Goal: Check status: Check status

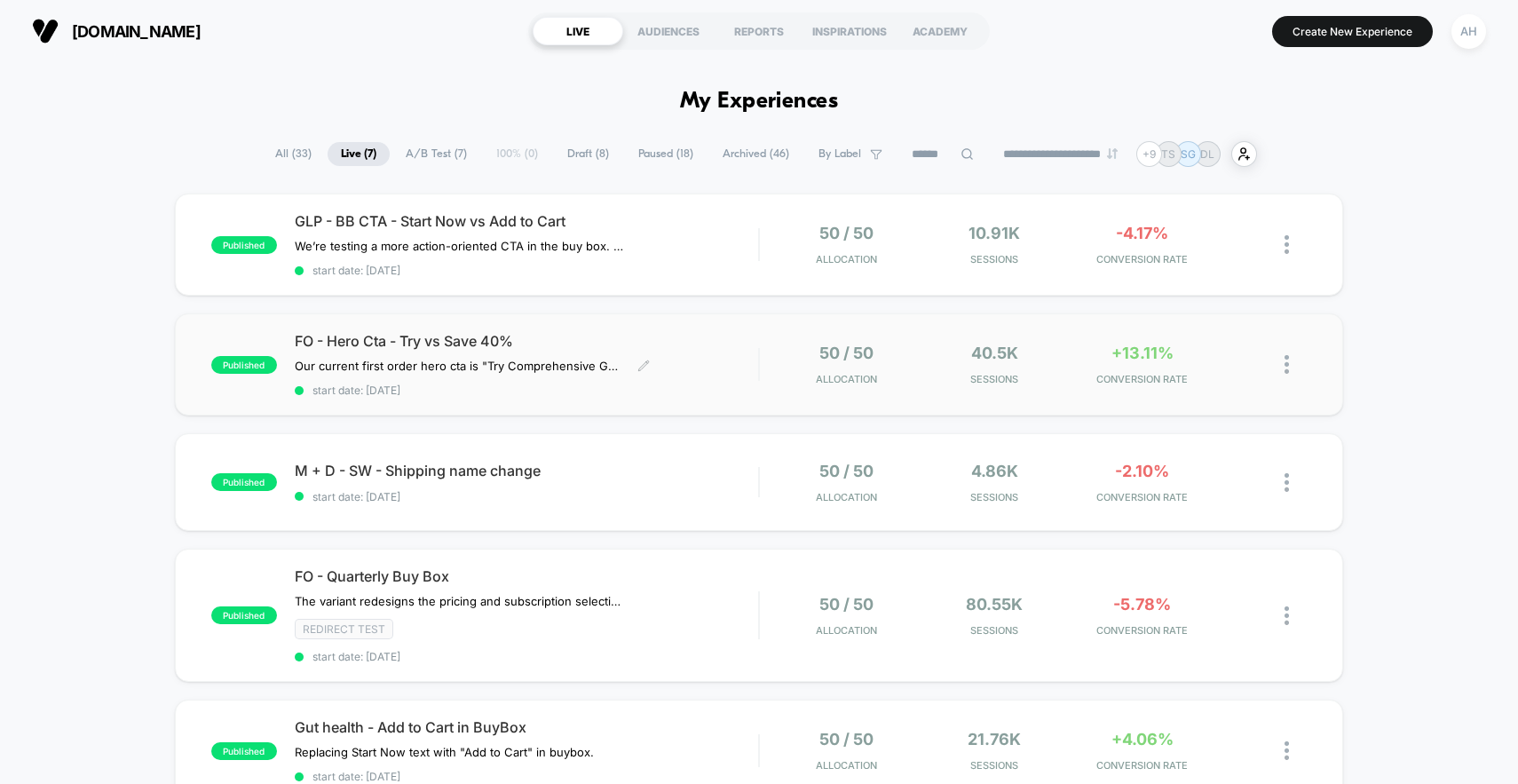
click at [748, 355] on div "FO - Hero Cta - Try vs Save 40% Our current first order hero cta is "Try Compre…" at bounding box center [526, 364] width 464 height 64
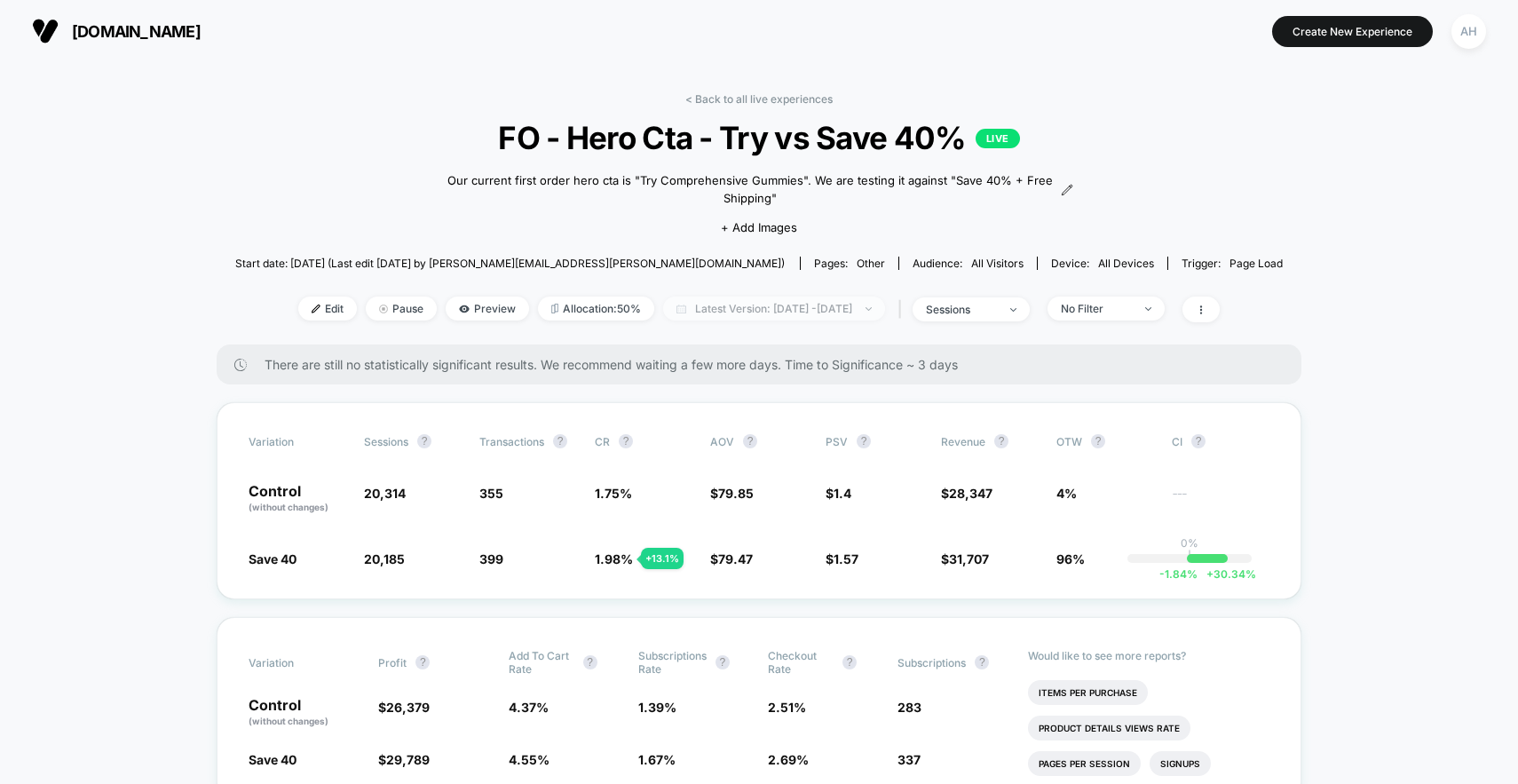
click at [841, 311] on span "Latest Version: Sep 30, 2025 - Oct 2, 2025" at bounding box center [774, 308] width 222 height 24
select select "*"
select select "****"
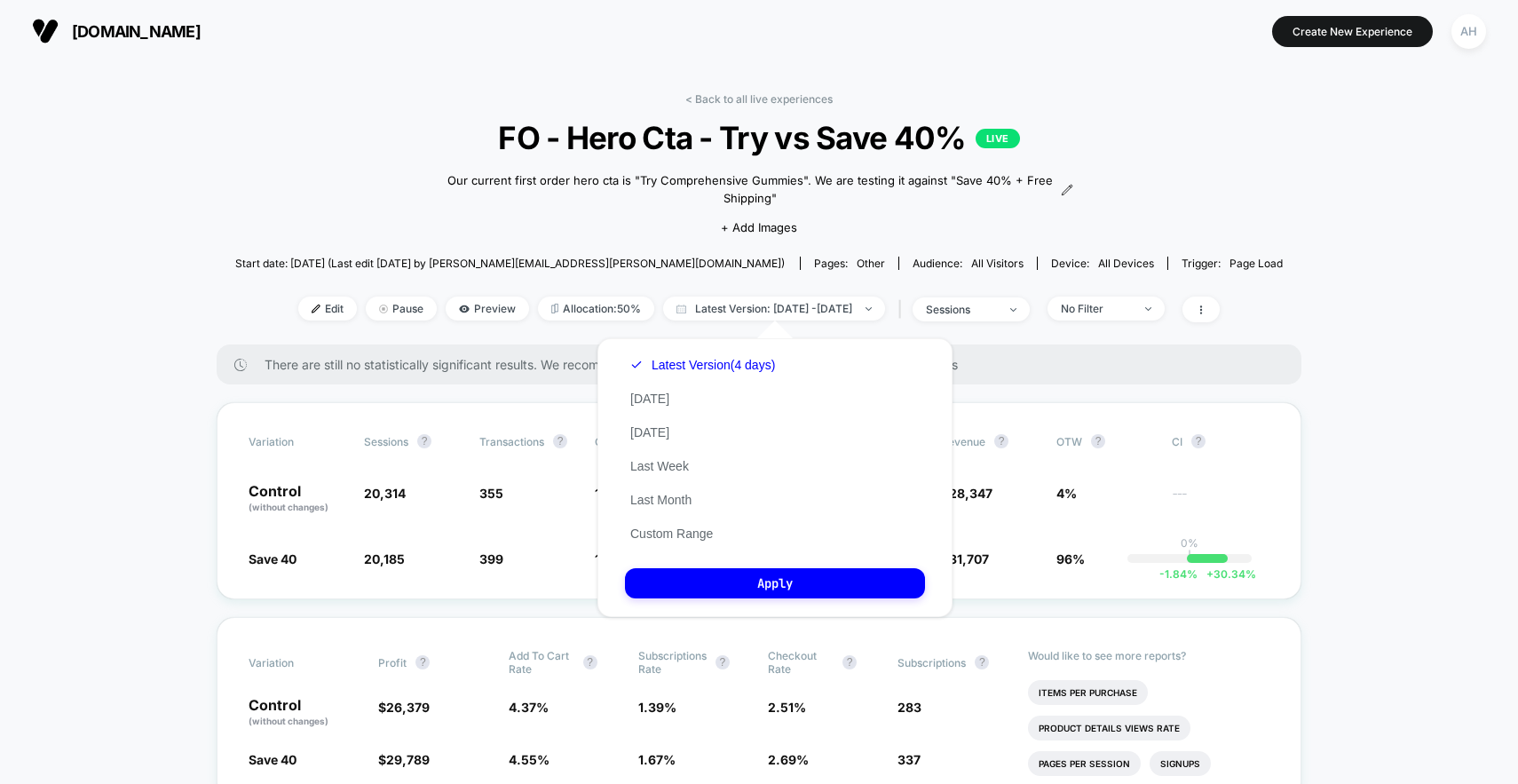
click at [688, 543] on div "Latest Version (4 days) Today Yesterday Last Week Last Month Custom Range" at bounding box center [702, 449] width 156 height 202
click at [692, 534] on button "Custom Range" at bounding box center [671, 533] width 93 height 16
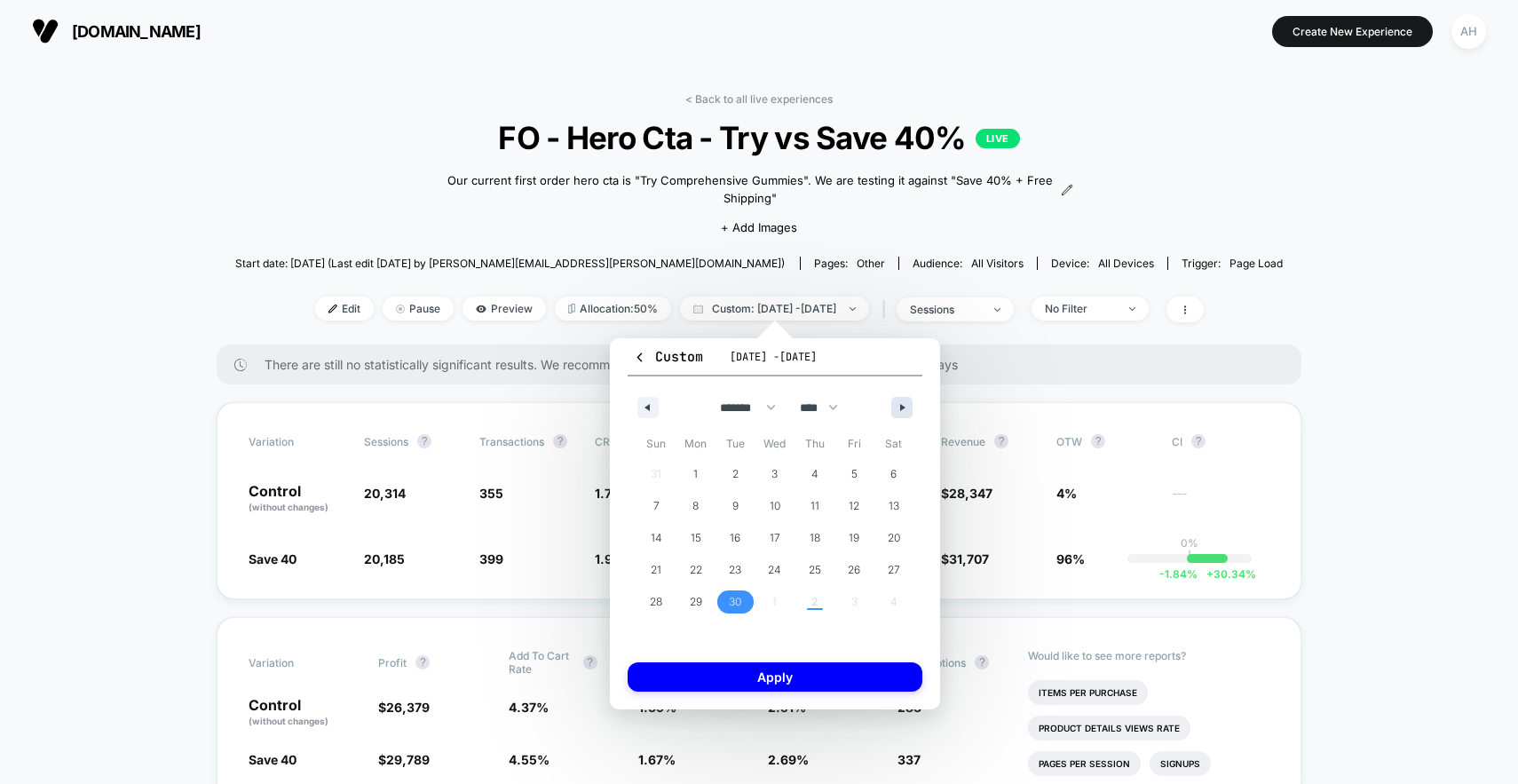
click at [906, 409] on icon "button" at bounding box center [904, 406] width 9 height 7
select select "*"
click at [824, 479] on span "2" at bounding box center [814, 474] width 40 height 23
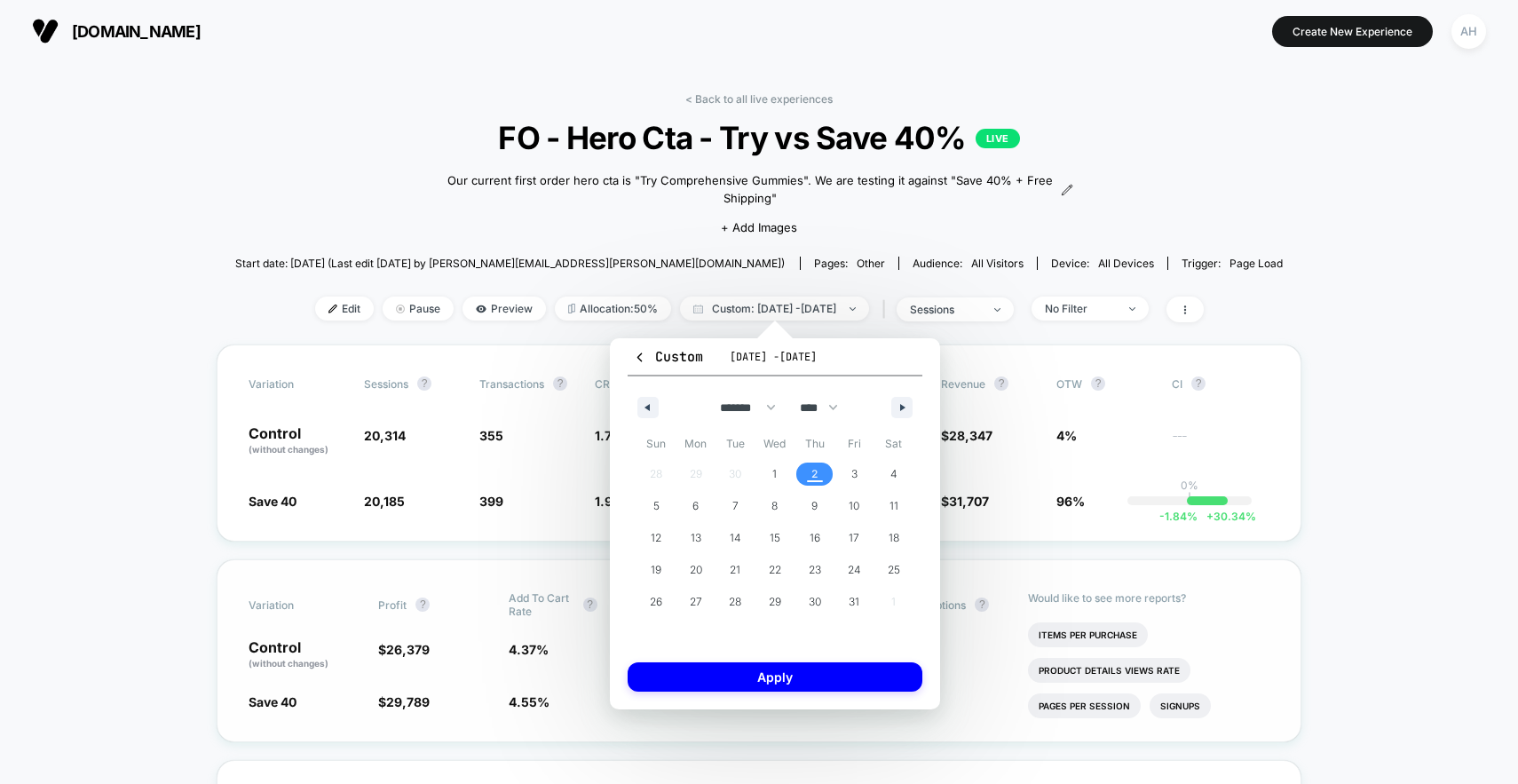
click at [793, 673] on button "Apply" at bounding box center [774, 677] width 294 height 30
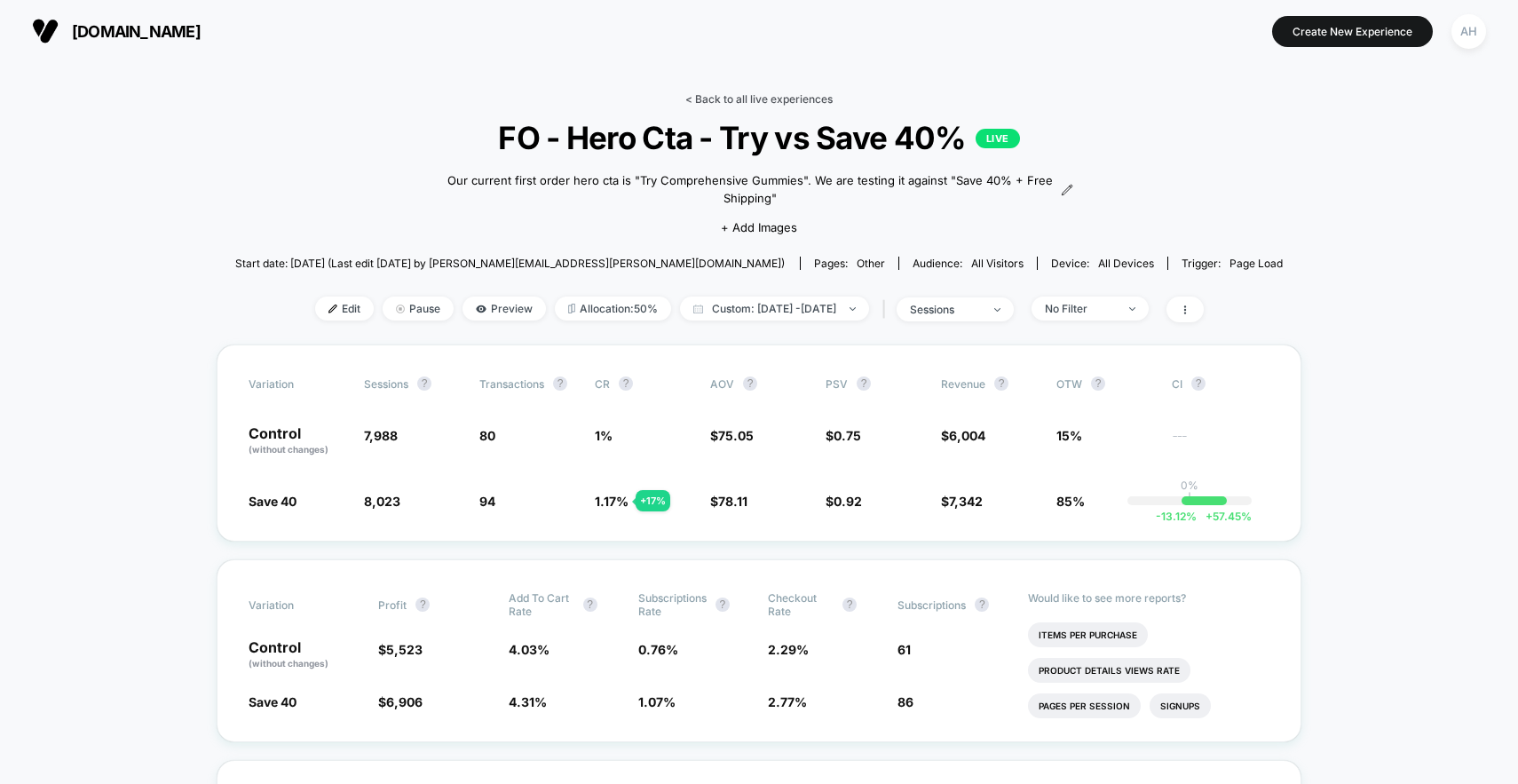
click at [775, 94] on link "< Back to all live experiences" at bounding box center [759, 98] width 148 height 13
